Goal: Task Accomplishment & Management: Manage account settings

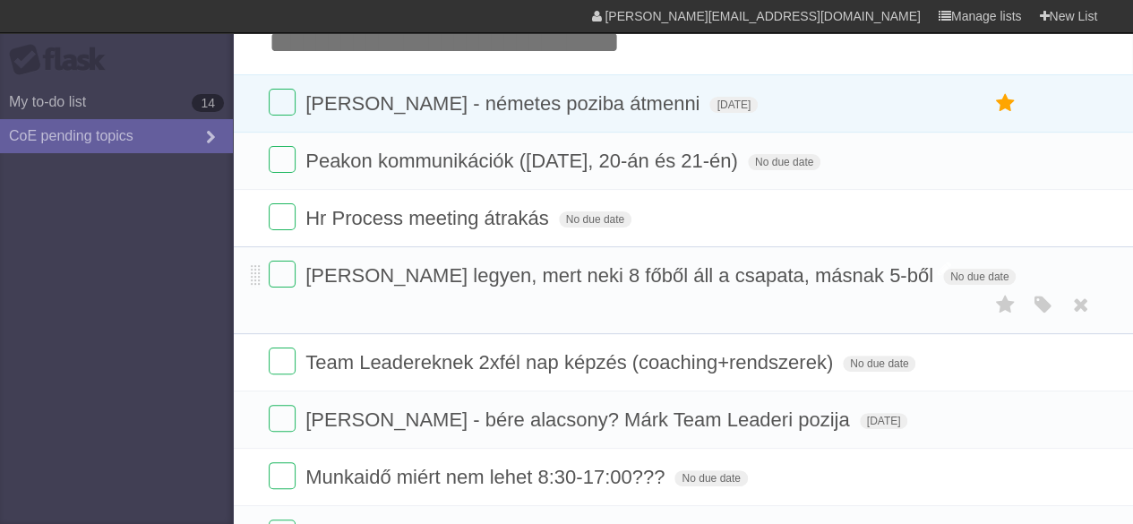
scroll to position [75, 0]
click at [289, 223] on label at bounding box center [282, 215] width 27 height 27
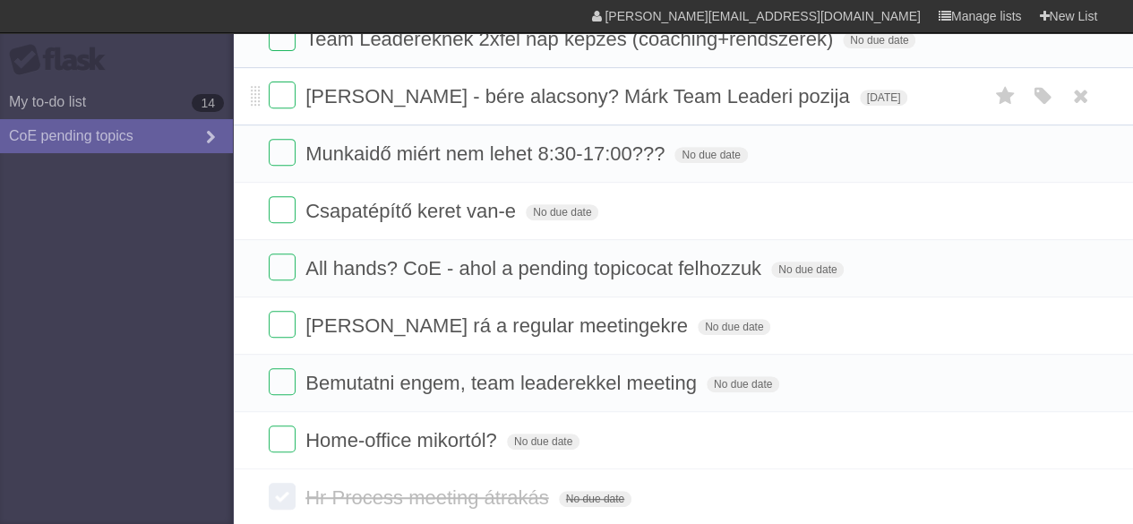
scroll to position [347, 0]
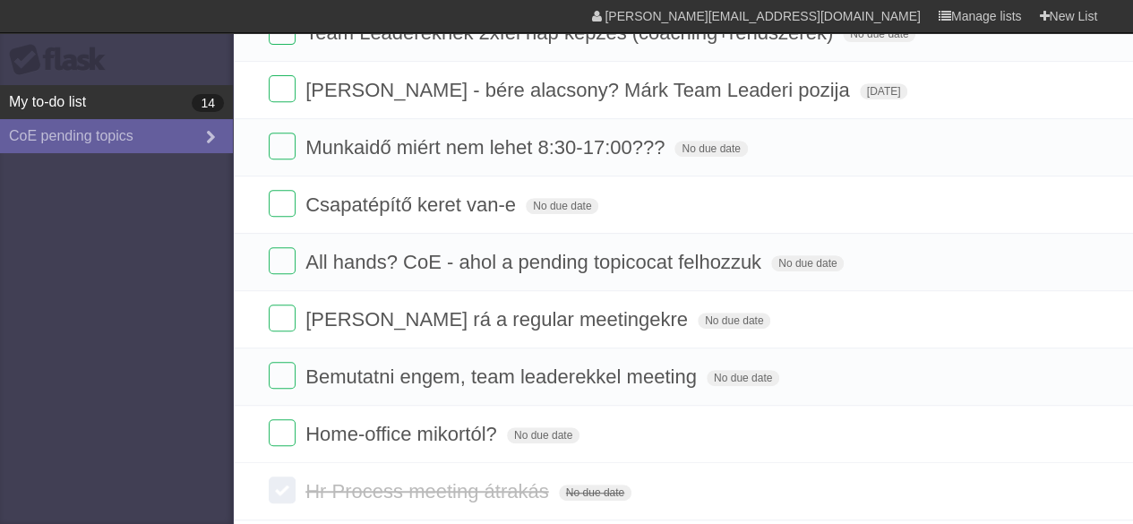
click at [56, 104] on link "My to-do list 14" at bounding box center [116, 102] width 233 height 34
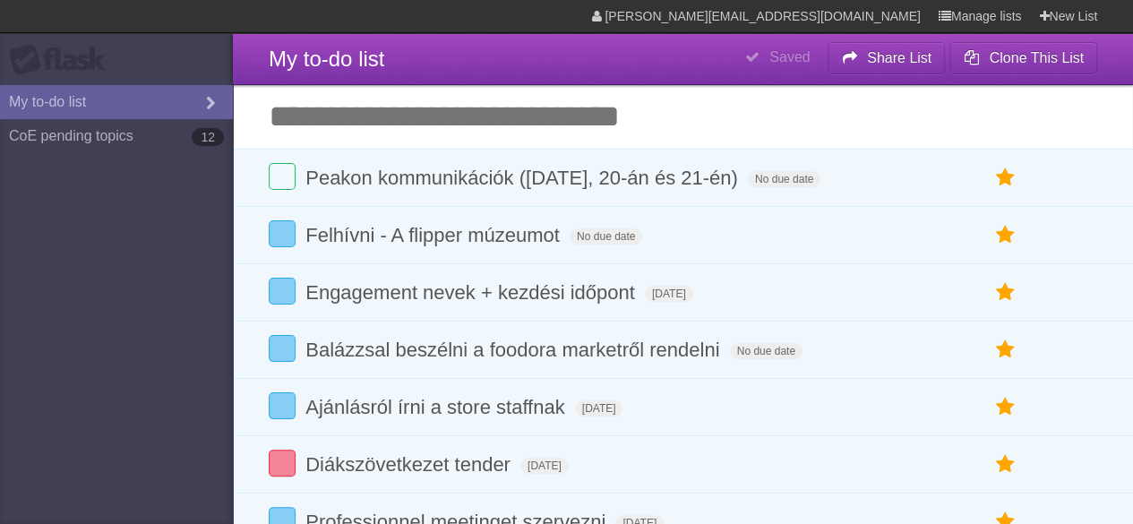
type span "[DATE]"
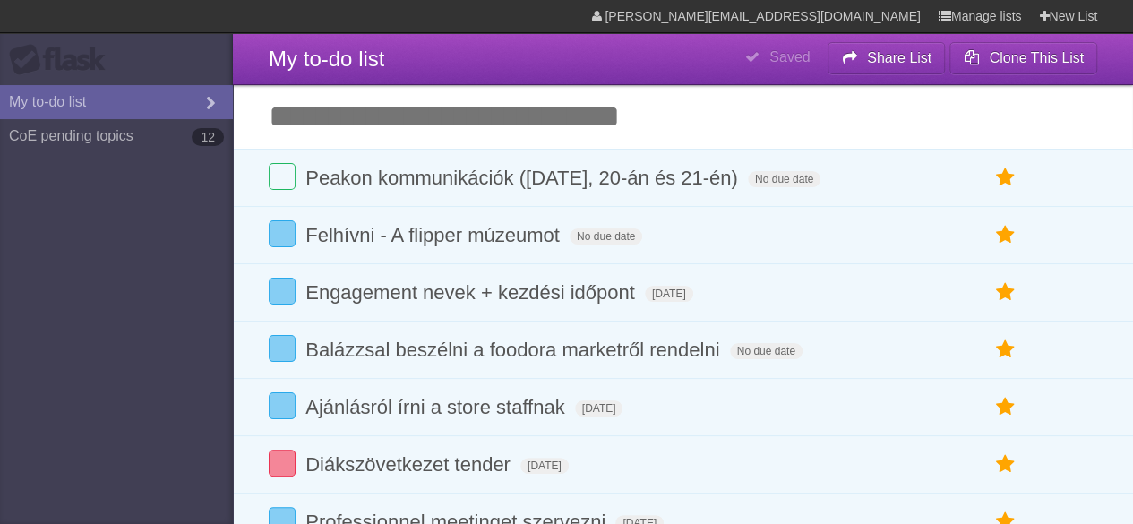
type span "[DATE]"
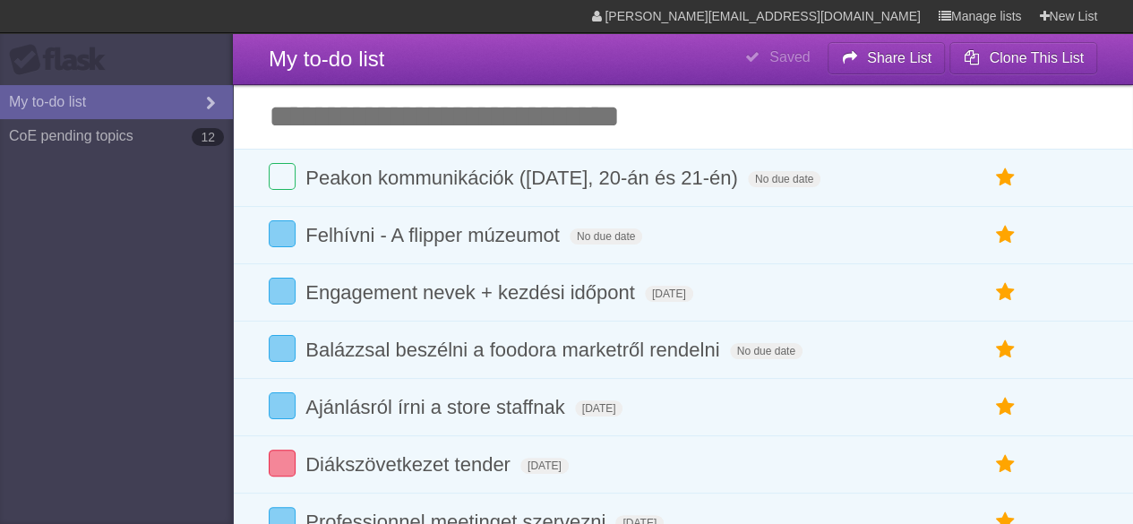
type span "[DATE]"
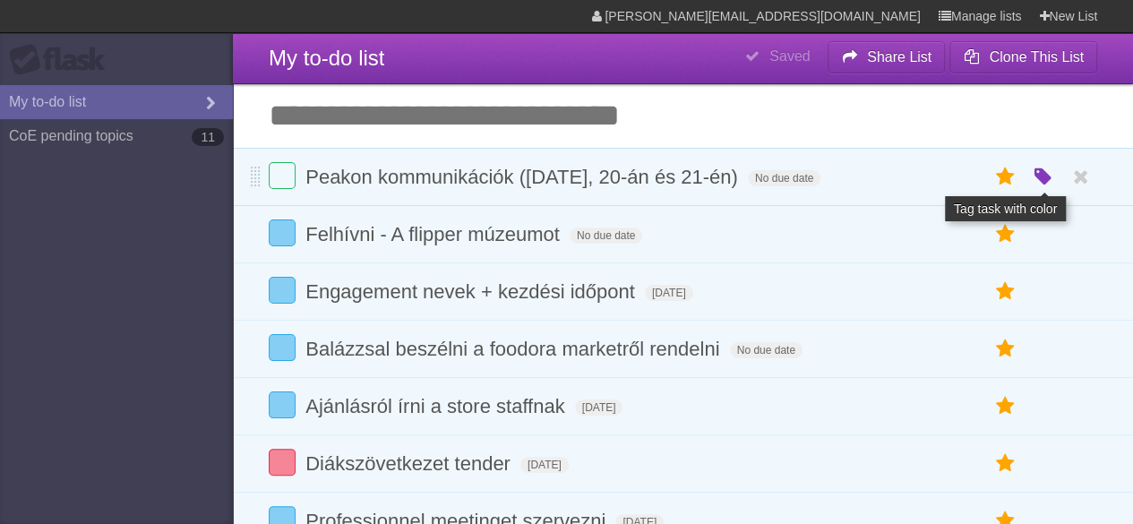
click at [1049, 187] on icon "button" at bounding box center [1042, 177] width 25 height 23
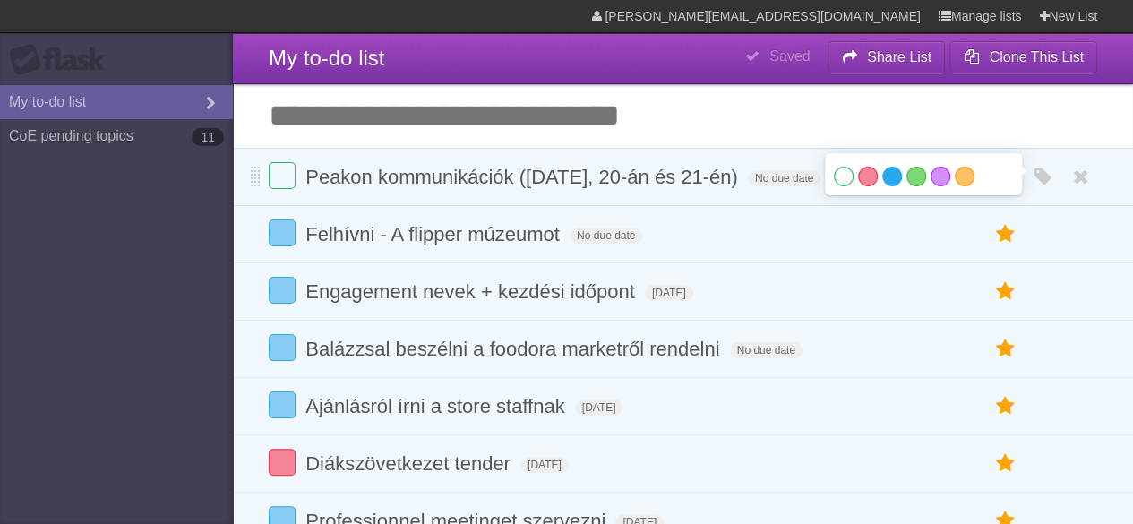
click at [887, 177] on label "Blue" at bounding box center [892, 177] width 20 height 20
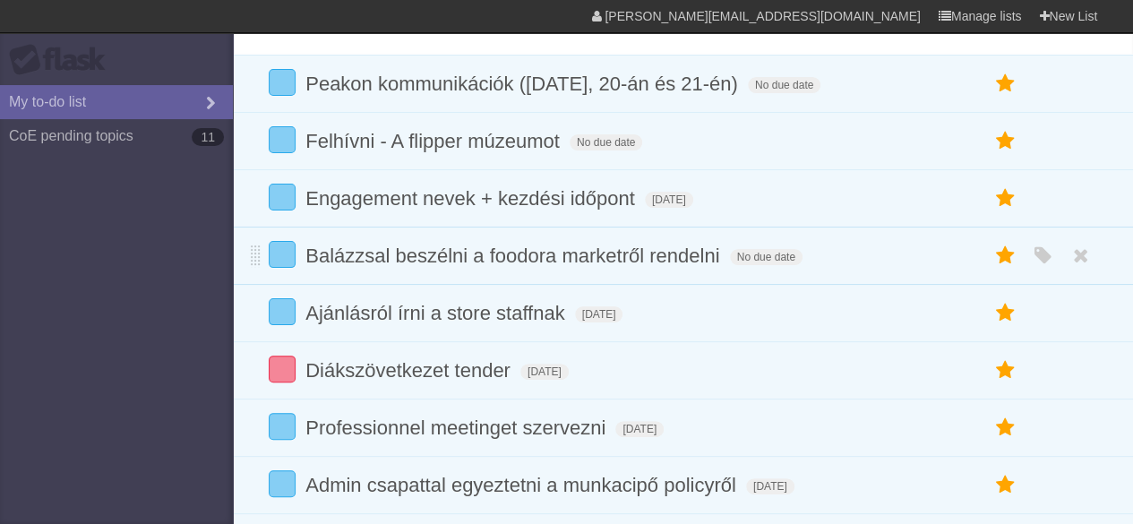
scroll to position [0, 0]
